Goal: Task Accomplishment & Management: Complete application form

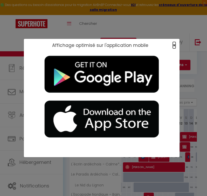
click at [174, 46] on span "×" at bounding box center [173, 45] width 3 height 6
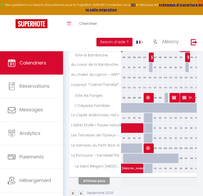
scroll to position [181, 0]
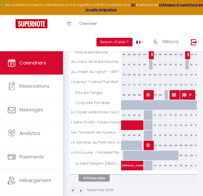
click at [188, 97] on span "[PERSON_NAME]" at bounding box center [188, 95] width 12 height 10
select select "KO"
select select "OK"
select select "1"
select select "0"
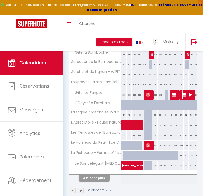
select select "1"
select select
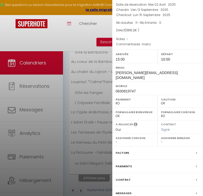
scroll to position [54, 0]
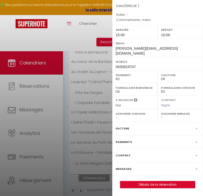
click at [125, 130] on label "Facture" at bounding box center [121, 128] width 13 height 5
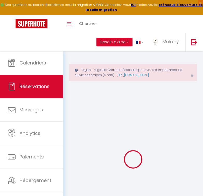
select select
checkbox input "false"
type textarea "merci"
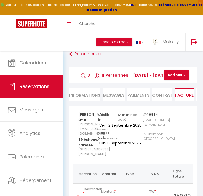
scroll to position [32, 0]
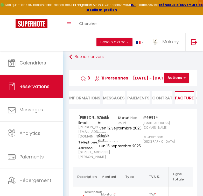
click at [138, 98] on li "Paiements" at bounding box center [138, 97] width 22 height 13
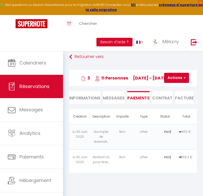
click at [108, 139] on td "Acompte de réservati..." at bounding box center [100, 136] width 21 height 25
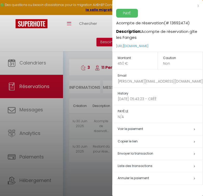
scroll to position [51, 0]
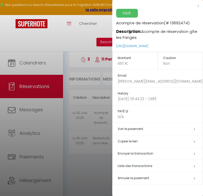
click at [136, 180] on h5 "Annuler le paiement" at bounding box center [159, 178] width 85 height 6
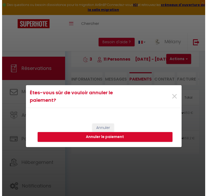
scroll to position [33, 0]
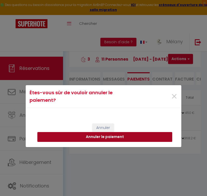
click at [98, 137] on button "Annuler le paiement" at bounding box center [104, 137] width 135 height 10
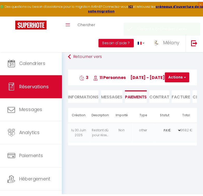
scroll to position [51, 0]
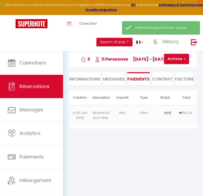
click at [180, 58] on button "Actions" at bounding box center [176, 59] width 25 height 10
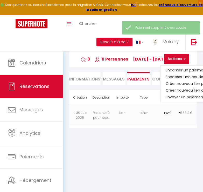
drag, startPoint x: 170, startPoint y: 125, endPoint x: 168, endPoint y: 118, distance: 7.0
click at [170, 125] on td "PAYÉ EN ATTENTE" at bounding box center [164, 115] width 21 height 20
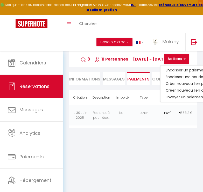
click at [144, 90] on div "Retourner vers Caroline DERASSE 3 11 Personnes ve 12 Sep - lu 15 Sep Actions En…" at bounding box center [133, 61] width 134 height 57
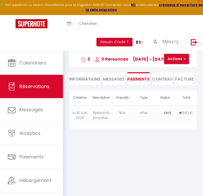
click at [176, 55] on button "Actions" at bounding box center [176, 59] width 25 height 10
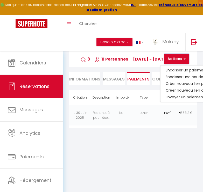
click at [177, 56] on button "Actions" at bounding box center [176, 59] width 25 height 10
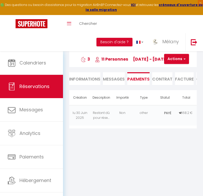
click at [187, 78] on li "Facture" at bounding box center [184, 78] width 19 height 13
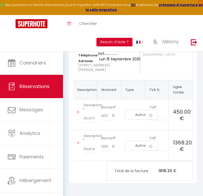
scroll to position [136, 0]
click at [78, 113] on icon at bounding box center [78, 112] width 2 height 3
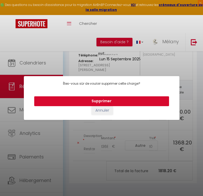
click at [88, 101] on button "Supprimer" at bounding box center [101, 101] width 135 height 10
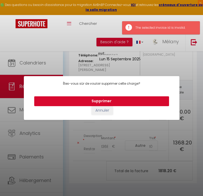
click at [89, 101] on button "Supprimer" at bounding box center [101, 101] width 135 height 10
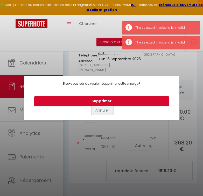
click at [100, 111] on button "Annuler" at bounding box center [101, 110] width 21 height 9
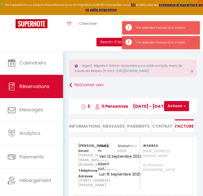
scroll to position [0, 0]
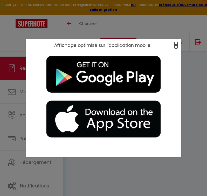
click at [175, 46] on span "×" at bounding box center [175, 45] width 3 height 6
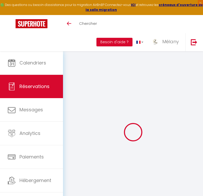
select select "other"
select select
checkbox input "false"
type textarea "merci"
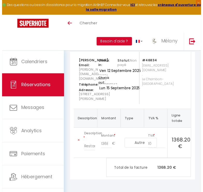
scroll to position [0, 0]
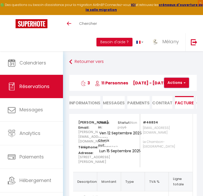
click at [182, 82] on span "button" at bounding box center [183, 82] width 3 height 5
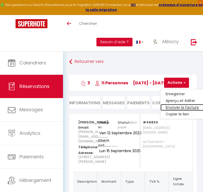
click at [175, 109] on link "Envoyer la facture" at bounding box center [181, 107] width 43 height 7
type input "caroline.derasse@gmail.com"
select select "fr"
type input "Votre facture 5442359 - Gîte les Fanges"
type textarea "Bonjour, Voici le lien pour télécharger votre facture : https://superhote.com/a…"
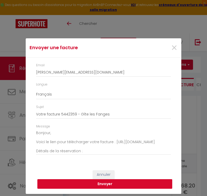
click at [108, 185] on button "Envoyer" at bounding box center [104, 184] width 135 height 10
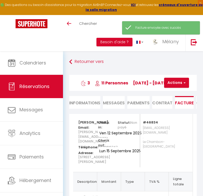
click at [136, 105] on li "Paiements" at bounding box center [138, 102] width 22 height 13
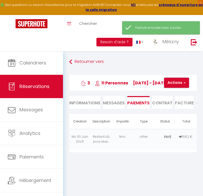
click at [179, 84] on button "Actions" at bounding box center [176, 83] width 25 height 10
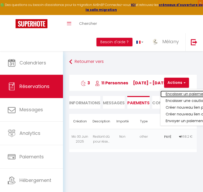
click at [182, 94] on link "Encaisser un paiement" at bounding box center [192, 94] width 64 height 7
select select "nights"
type input "caroline.derasse@gmail.com"
select select "7519"
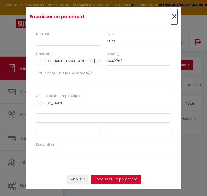
click at [172, 16] on span "×" at bounding box center [174, 17] width 6 height 16
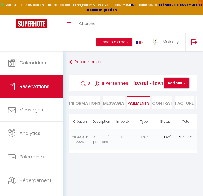
click at [182, 83] on span "button" at bounding box center [183, 83] width 3 height 5
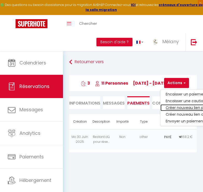
click at [183, 108] on link "Créer nouveau lien paiement" at bounding box center [192, 108] width 64 height 7
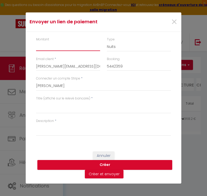
click at [55, 42] on input "Montant" at bounding box center [68, 46] width 64 height 9
type input "450"
click at [117, 45] on select "Nuits Frais de ménage Taxe de séjour Autre" at bounding box center [139, 47] width 64 height 10
click at [116, 41] on div "Type Nuits Frais de ménage Taxe de séjour Autre" at bounding box center [139, 44] width 64 height 15
drag, startPoint x: 113, startPoint y: 37, endPoint x: 121, endPoint y: 40, distance: 9.1
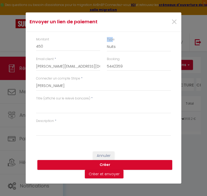
click at [120, 39] on div "Type Nuits Frais de ménage Taxe de séjour Autre" at bounding box center [139, 44] width 64 height 15
click at [121, 47] on select "Nuits Frais de ménage Taxe de séjour Autre" at bounding box center [139, 47] width 64 height 10
select select "other"
click at [107, 42] on select "Nuits Frais de ménage Taxe de séjour Autre" at bounding box center [139, 47] width 64 height 10
drag, startPoint x: 80, startPoint y: 111, endPoint x: 83, endPoint y: 112, distance: 3.6
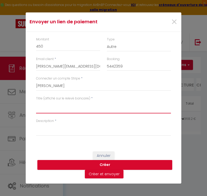
click at [82, 113] on textarea "Titre (affiché sur le relevé bancaire)" at bounding box center [103, 107] width 135 height 12
type textarea "Acompte"
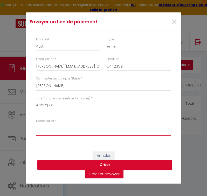
click at [57, 128] on textarea "Description" at bounding box center [103, 129] width 135 height 12
type textarea "Acompte"
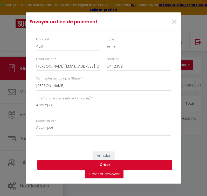
click at [85, 164] on button "Créer" at bounding box center [104, 165] width 135 height 10
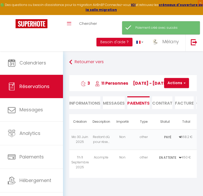
click at [172, 160] on select "PAYÉ EN ATTENTE" at bounding box center [169, 157] width 26 height 5
select select "1"
click at [156, 159] on select "PAYÉ EN ATTENTE" at bounding box center [169, 157] width 26 height 5
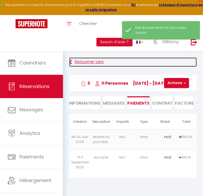
click at [87, 64] on link "Retourner vers" at bounding box center [132, 61] width 127 height 9
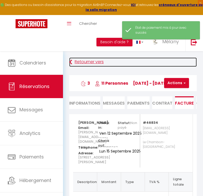
scroll to position [0, 0]
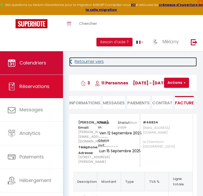
click at [37, 62] on span "Calendriers" at bounding box center [32, 63] width 27 height 6
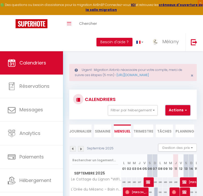
click at [176, 111] on button "Actions" at bounding box center [177, 110] width 25 height 10
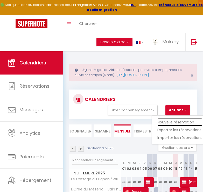
click at [173, 121] on link "Nouvelle réservation" at bounding box center [179, 122] width 45 height 8
select select
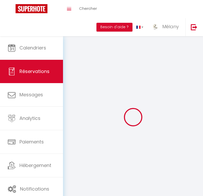
select select
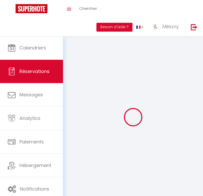
select select
checkbox input "false"
select select
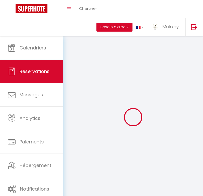
select select
checkbox input "false"
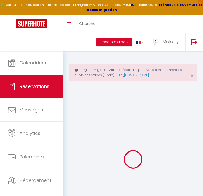
select select
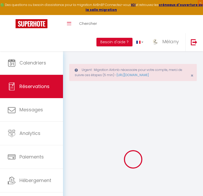
select select
checkbox input "false"
select select
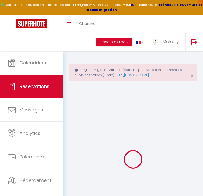
select select
checkbox input "false"
select select
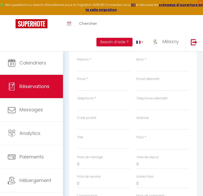
scroll to position [104, 0]
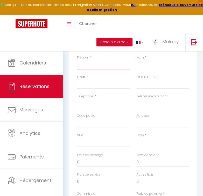
click at [87, 65] on input "Prénom" at bounding box center [103, 64] width 53 height 9
type input "R"
select select
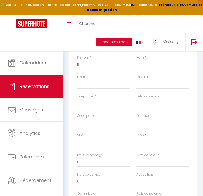
select select
checkbox input "false"
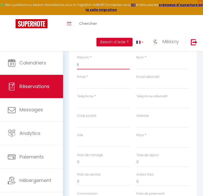
type input "Re"
select select
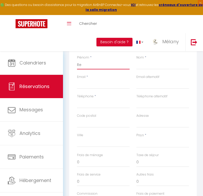
select select
checkbox input "false"
type input "Reg"
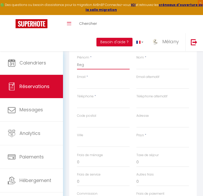
select select
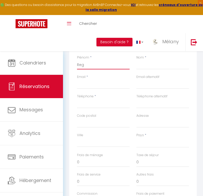
select select
checkbox input "false"
type input "Regi"
select select
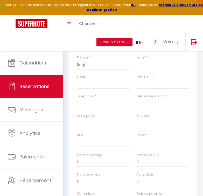
select select
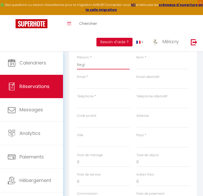
select select
checkbox input "false"
type input "Regis"
select select
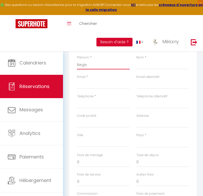
select select
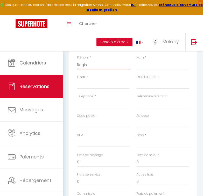
checkbox input "false"
type input "Regis"
type input "P"
select select
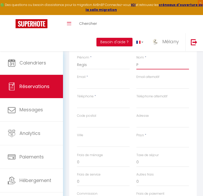
select select
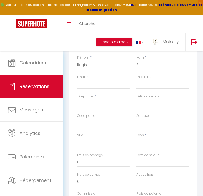
checkbox input "false"
type input "PE"
select select
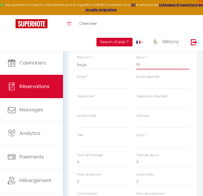
select select
checkbox input "false"
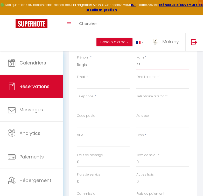
type input "PEL"
select select
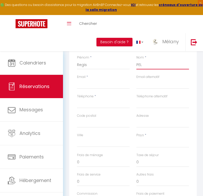
select select
checkbox input "false"
type input "PELI"
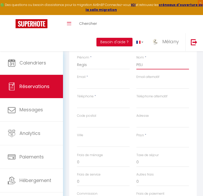
select select
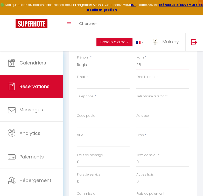
select select
checkbox input "false"
type input "PELIS"
select select
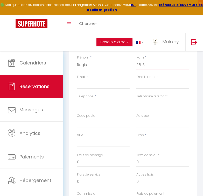
select select
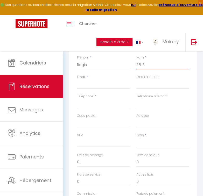
select select
checkbox input "false"
type input "PELISS"
select select
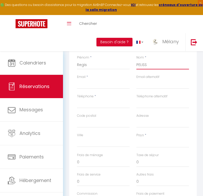
select select
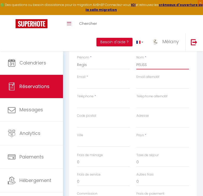
checkbox input "false"
type input "PELISSI"
select select
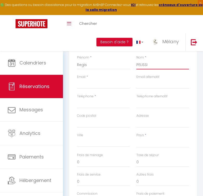
select select
checkbox input "false"
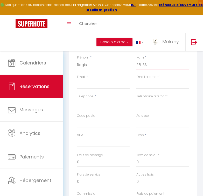
type input "PELISSIE"
select select
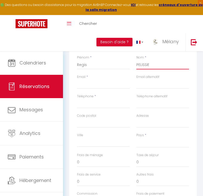
select select
checkbox input "false"
type input "PELISSIER"
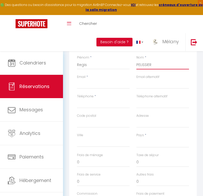
select select
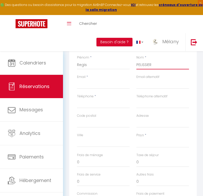
select select
checkbox input "false"
type input "PELISSIER"
type input "p"
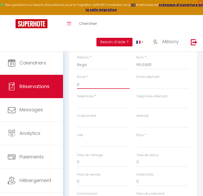
select select
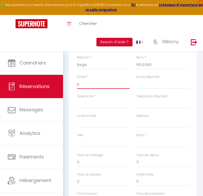
select select
checkbox input "false"
type input "pe"
select select
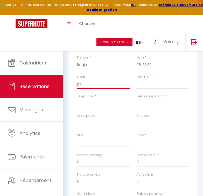
select select
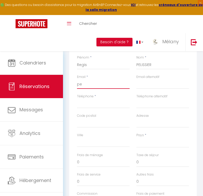
select select
checkbox input "false"
type input "pel"
select select
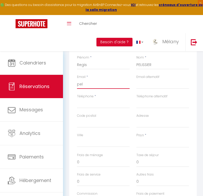
select select
click at [87, 103] on input "Téléphone" at bounding box center [103, 103] width 53 height 9
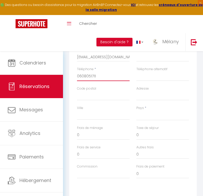
scroll to position [155, 0]
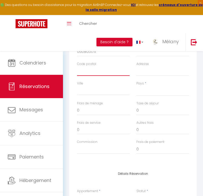
click at [97, 72] on input "Code postal" at bounding box center [103, 71] width 53 height 9
click at [114, 94] on input "Ville" at bounding box center [103, 90] width 53 height 9
click at [143, 89] on select "France Portugal Afghanistan Albania Algeria American Samoa Andorra Angola Angui…" at bounding box center [162, 91] width 53 height 10
click at [136, 86] on select "France Portugal Afghanistan Albania Algeria American Samoa Andorra Angola Angui…" at bounding box center [162, 91] width 53 height 10
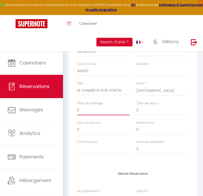
click at [92, 112] on input "0" at bounding box center [103, 110] width 53 height 9
click at [142, 112] on input "0" at bounding box center [162, 110] width 53 height 9
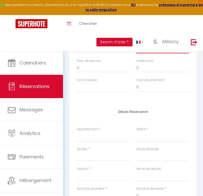
scroll to position [259, 0]
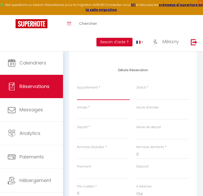
click at [107, 94] on select "Le Cottage du Lignon *WIFI*élégant*calme L'Orée du Mézenc - Bain nordique*Vue*W…" at bounding box center [103, 95] width 53 height 10
click at [77, 90] on select "Le Cottage du Lignon *WIFI*élégant*calme L'Orée du Mézenc - Bain nordique*Vue*W…" at bounding box center [103, 95] width 53 height 10
click at [141, 97] on select "Confirmé Non Confirmé Annulé Annulé par le voyageur No Show Request" at bounding box center [162, 95] width 53 height 10
click at [136, 90] on select "Confirmé Non Confirmé Annulé Annulé par le voyageur No Show Request" at bounding box center [162, 95] width 53 height 10
click at [96, 114] on input "Arrivée" at bounding box center [103, 115] width 53 height 7
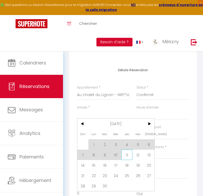
click at [127, 154] on span "11" at bounding box center [126, 155] width 11 height 10
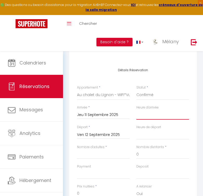
click at [142, 117] on select "00:00 00:30 01:00 01:30 02:00 02:30 03:00 03:30 04:00 04:30 05:00 05:30 06:00 0…" at bounding box center [162, 115] width 53 height 10
click at [136, 110] on select "00:00 00:30 01:00 01:30 02:00 02:30 03:00 03:30 04:00 04:30 05:00 05:30 06:00 0…" at bounding box center [162, 115] width 53 height 10
click at [103, 135] on input "Ven 12 Septembre 2025" at bounding box center [103, 134] width 53 height 7
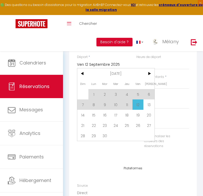
scroll to position [336, 0]
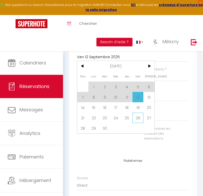
click at [137, 117] on span "26" at bounding box center [137, 118] width 11 height 10
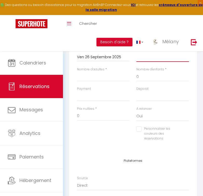
click at [145, 58] on select "00:00 00:30 01:00 01:30 02:00 02:30 03:00 03:30 04:00 04:30 05:00 05:30 06:00 0…" at bounding box center [162, 57] width 53 height 10
click at [136, 52] on select "00:00 00:30 01:00 01:30 02:00 02:30 03:00 03:30 04:00 04:30 05:00 05:30 06:00 0…" at bounding box center [162, 57] width 53 height 10
click at [85, 78] on input "Nombre d'adultes" at bounding box center [103, 76] width 53 height 9
drag, startPoint x: 138, startPoint y: 77, endPoint x: 132, endPoint y: 79, distance: 6.3
click at [132, 79] on div "Nombre d'adultes * 2 Nombre d'enfants * 0" at bounding box center [132, 76] width 119 height 19
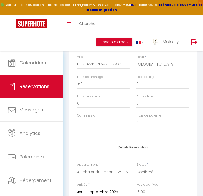
scroll to position [181, 0]
click at [80, 84] on input "150" at bounding box center [103, 84] width 53 height 9
drag, startPoint x: 139, startPoint y: 84, endPoint x: 128, endPoint y: 89, distance: 12.7
click at [128, 88] on div "Frais de ménage 100 Taxe de séjour 0" at bounding box center [132, 84] width 119 height 19
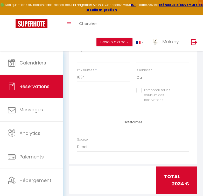
scroll to position [386, 0]
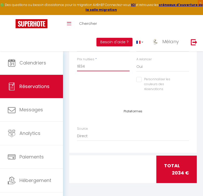
click at [91, 66] on input "1834" at bounding box center [103, 66] width 53 height 9
click at [174, 105] on div "Plateformes Source Direct Airbnb.com Booking.com Chalet montagne Expedia Gite d…" at bounding box center [132, 127] width 127 height 49
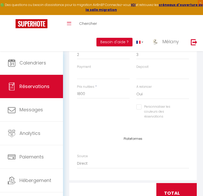
scroll to position [360, 0]
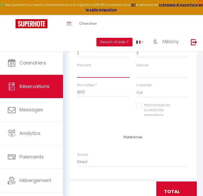
click at [87, 75] on select "OK KO" at bounding box center [103, 73] width 53 height 10
click at [77, 68] on select "OK KO" at bounding box center [103, 73] width 53 height 10
click at [149, 74] on select "OK KO" at bounding box center [162, 73] width 53 height 10
click at [136, 68] on select "OK KO" at bounding box center [162, 73] width 53 height 10
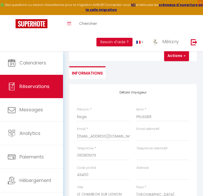
scroll to position [52, 0]
click at [172, 60] on button "Actions" at bounding box center [176, 55] width 25 height 10
click at [172, 67] on link "Enregistrer" at bounding box center [180, 67] width 41 height 7
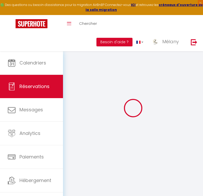
scroll to position [51, 0]
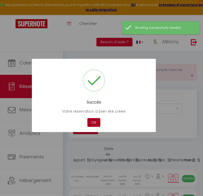
click at [91, 125] on button "OK" at bounding box center [93, 122] width 13 height 9
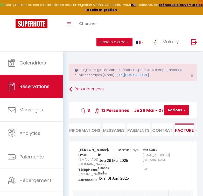
select select "cleaning"
